Goal: Find specific page/section: Find specific page/section

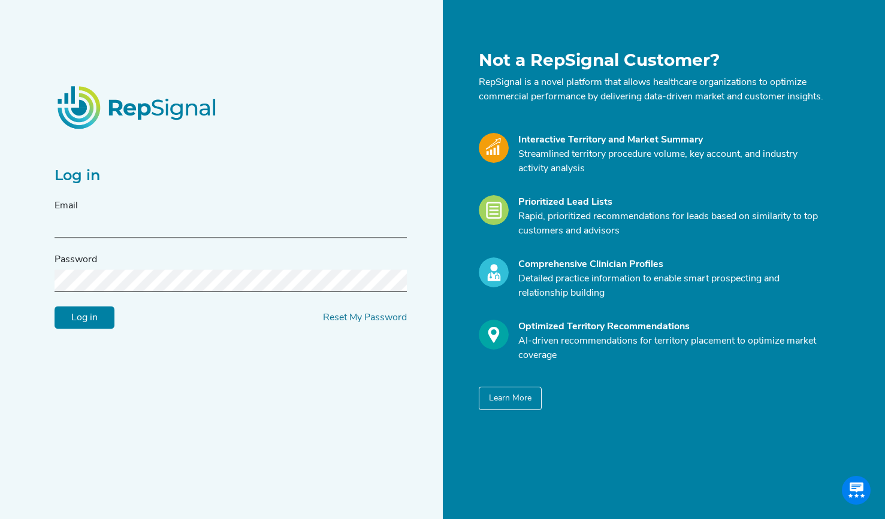
type input "[EMAIL_ADDRESS][DOMAIN_NAME]"
click at [90, 325] on input "Log in" at bounding box center [85, 318] width 60 height 23
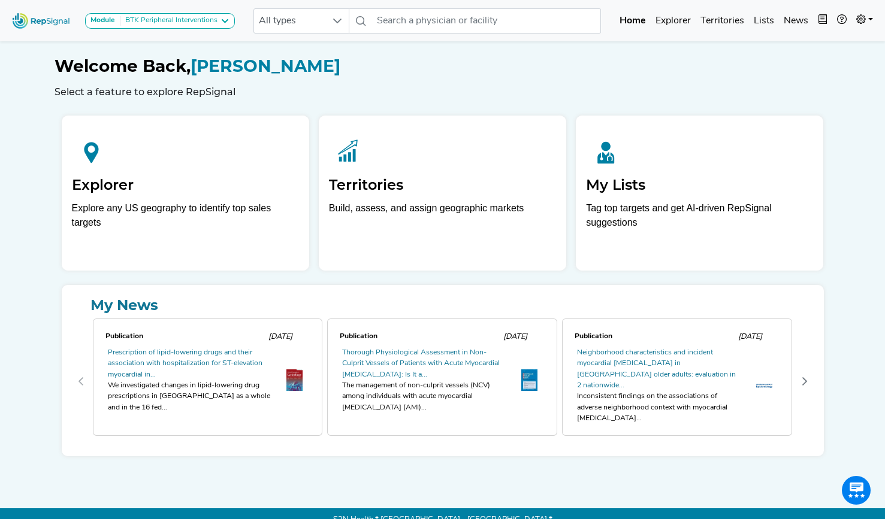
click at [739, 21] on link "Territories" at bounding box center [722, 21] width 53 height 24
